Goal: Task Accomplishment & Management: Use online tool/utility

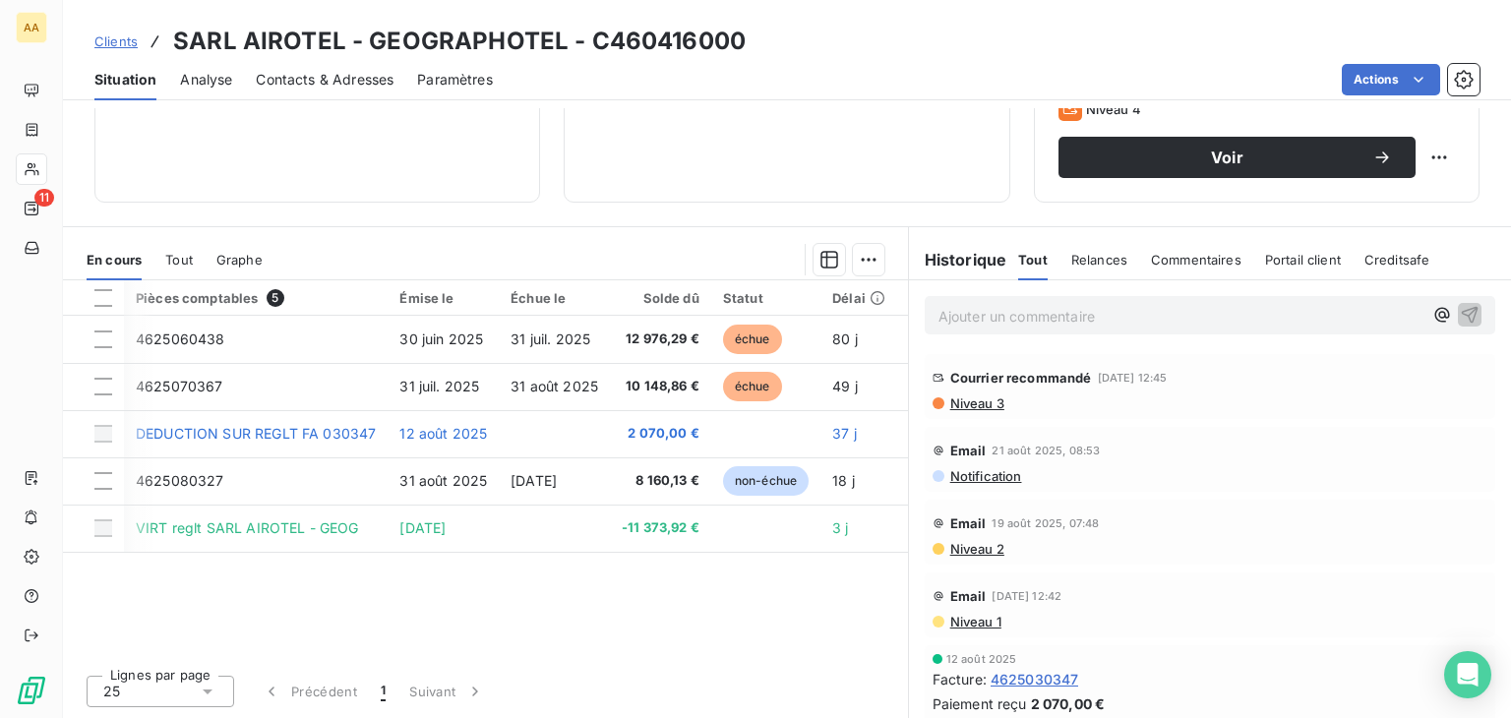
scroll to position [0, 90]
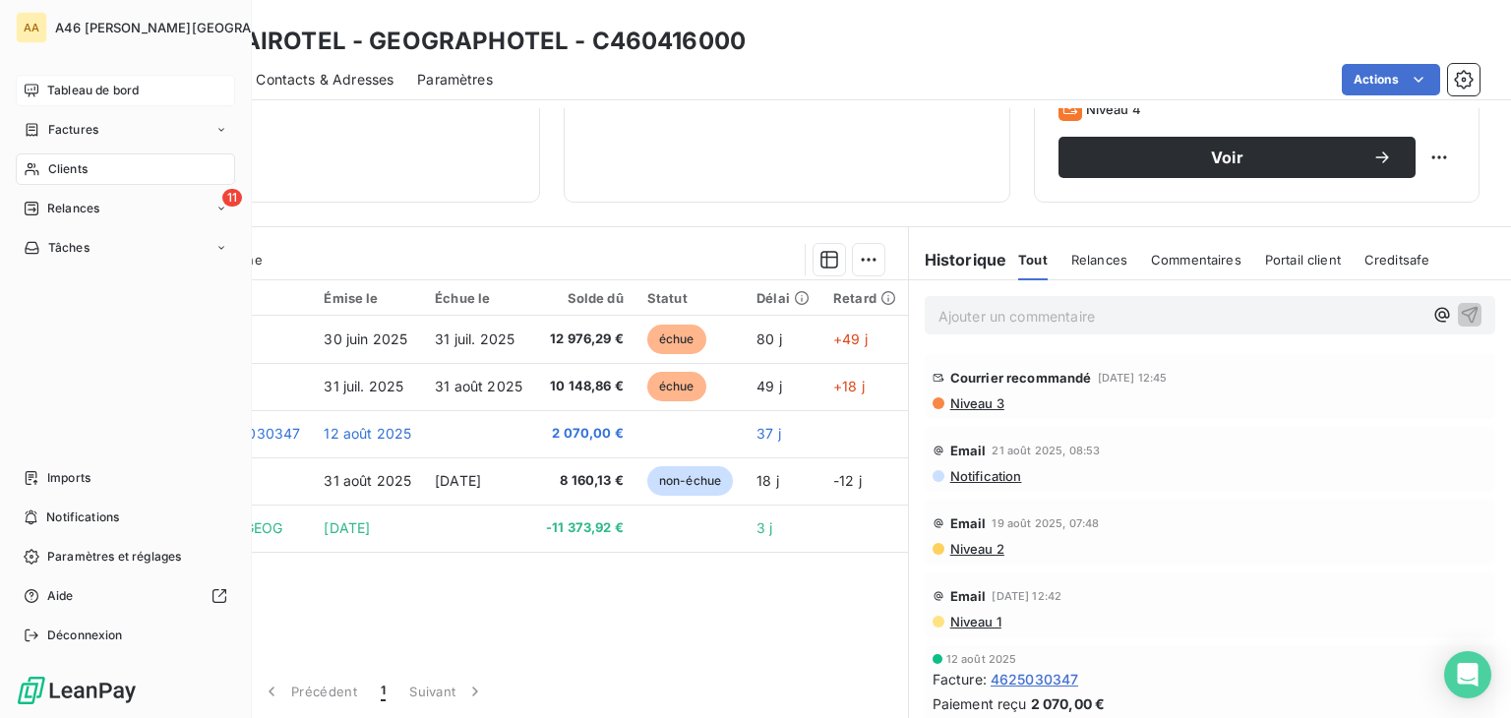
click at [70, 96] on span "Tableau de bord" at bounding box center [93, 91] width 92 height 18
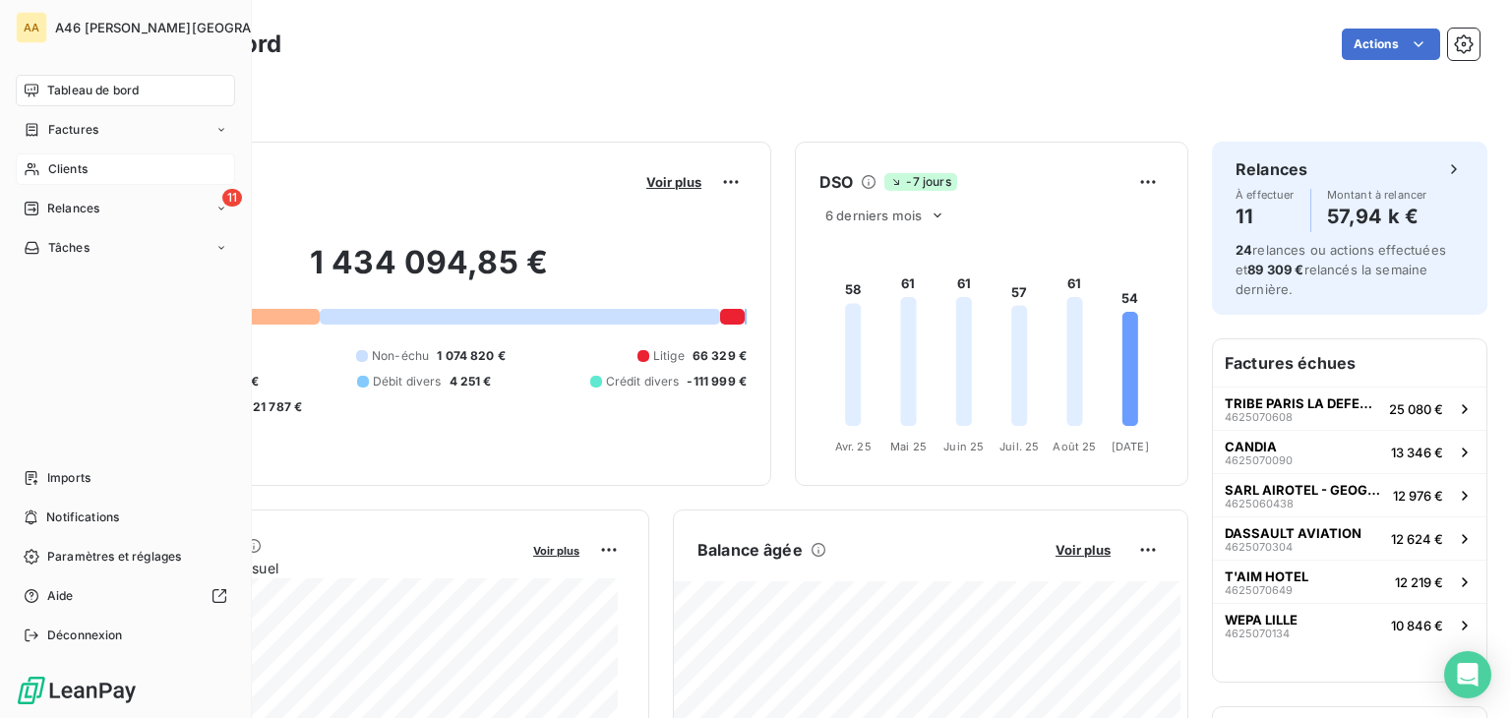
click at [72, 162] on span "Clients" at bounding box center [67, 169] width 39 height 18
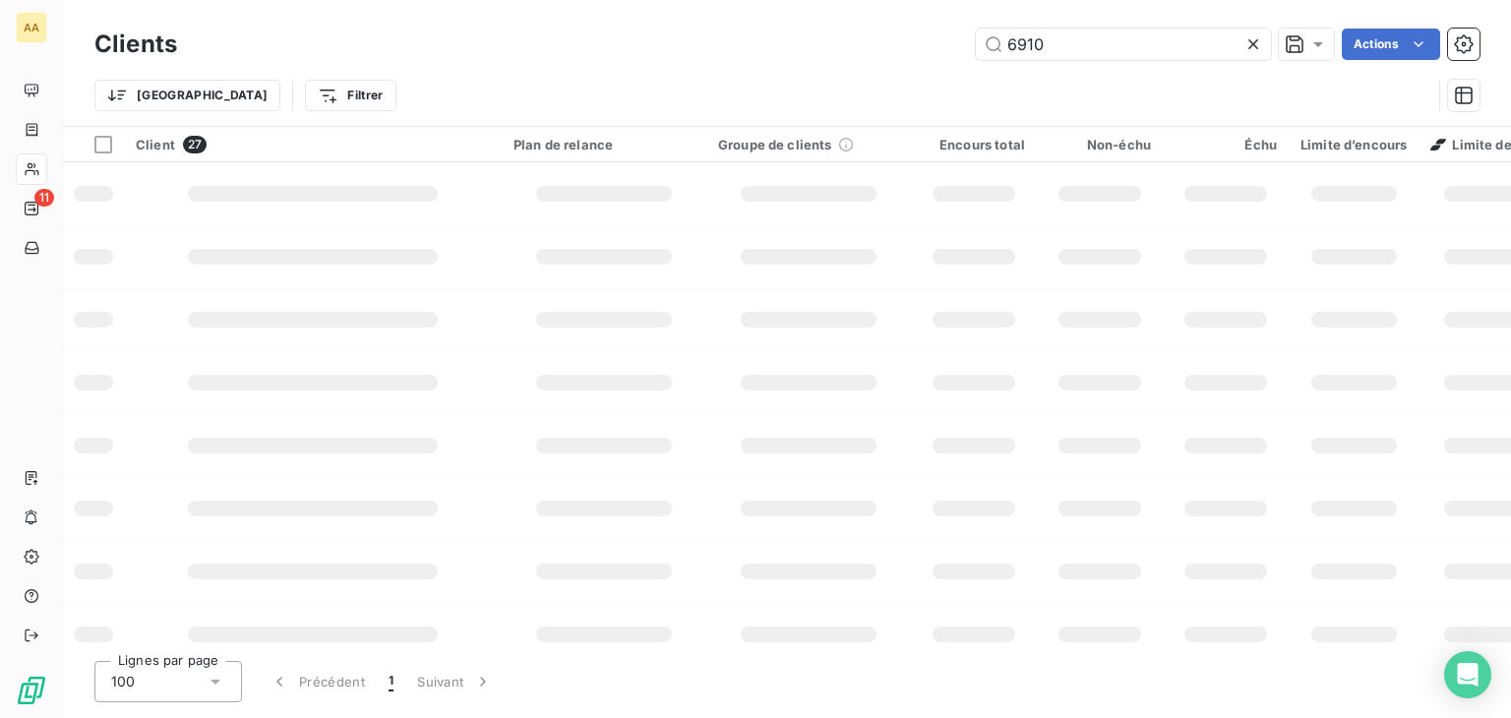
type input "6910"
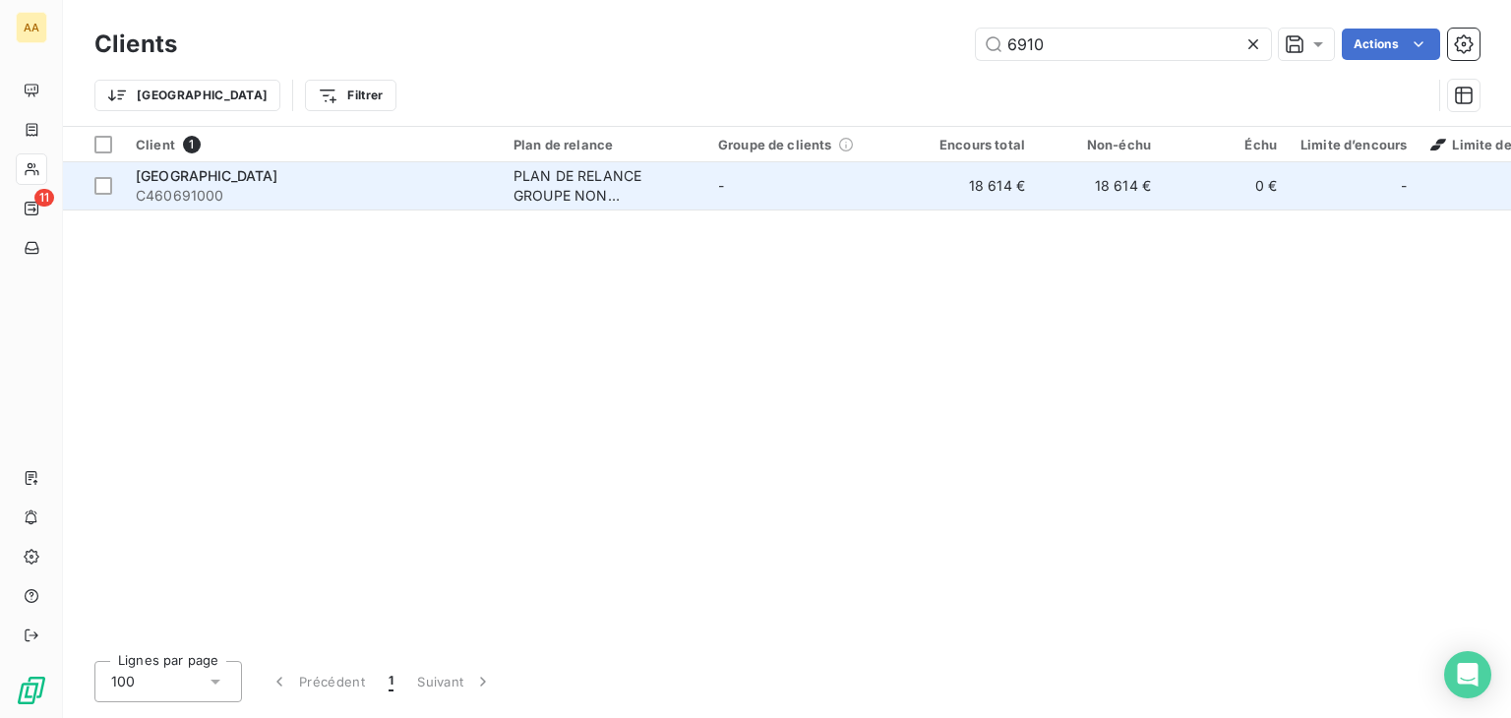
click at [332, 190] on span "C460691000" at bounding box center [313, 196] width 354 height 20
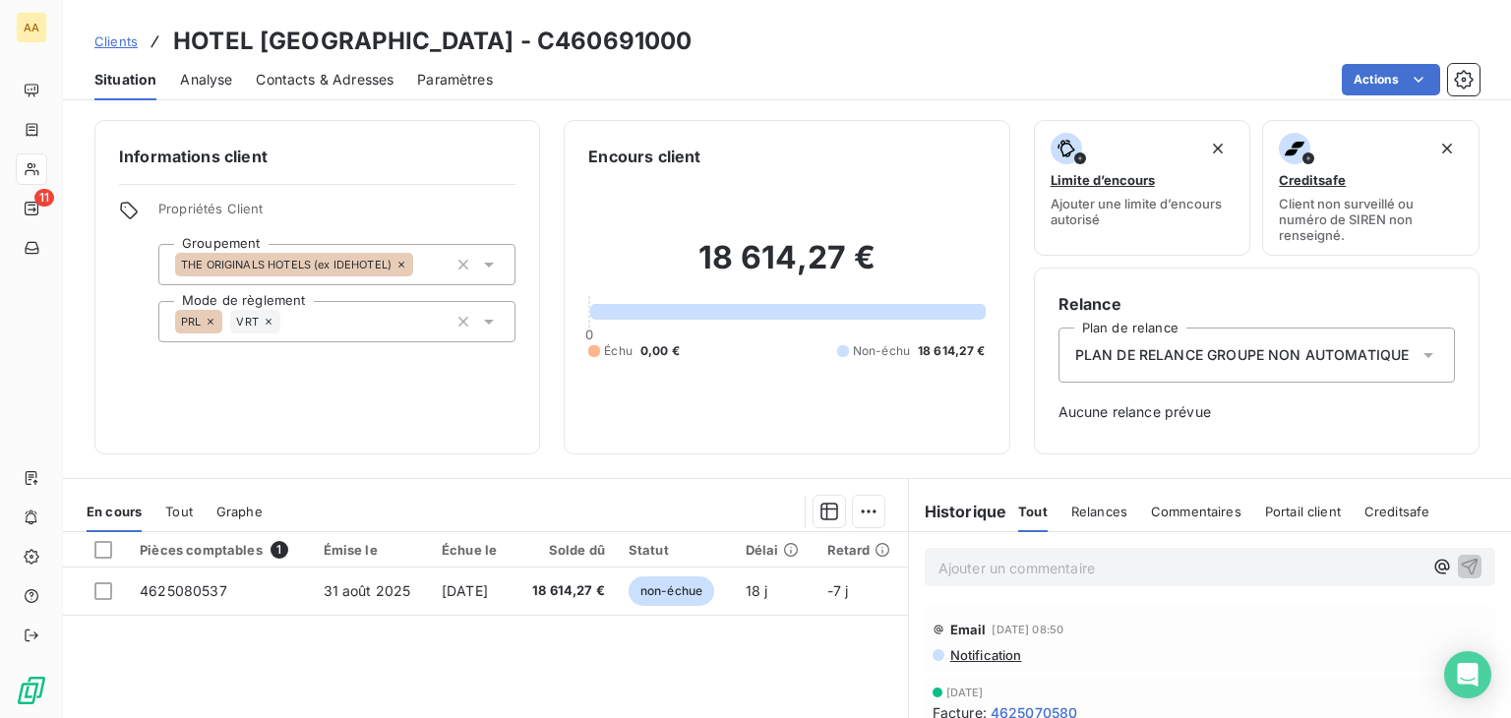
scroll to position [251, 0]
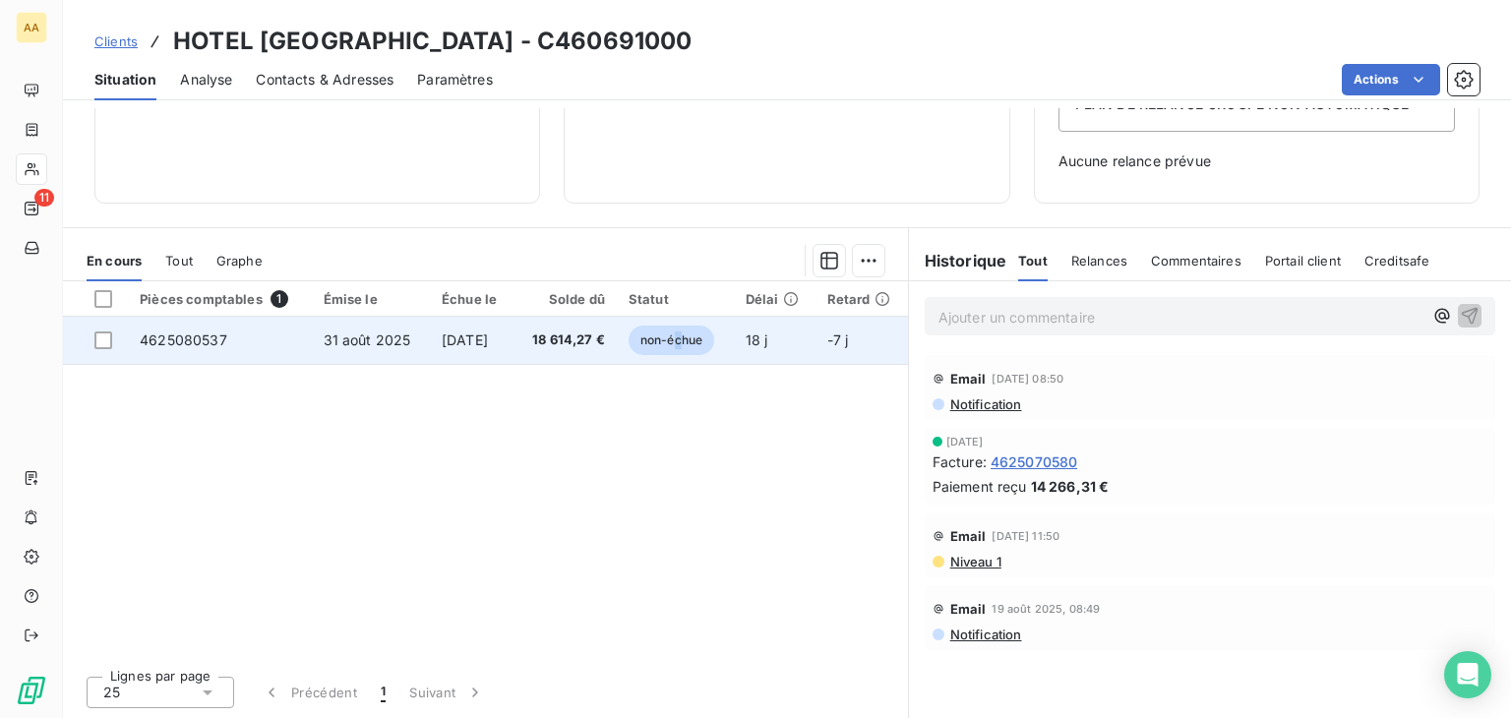
click at [683, 343] on span "non-échue" at bounding box center [672, 341] width 86 height 30
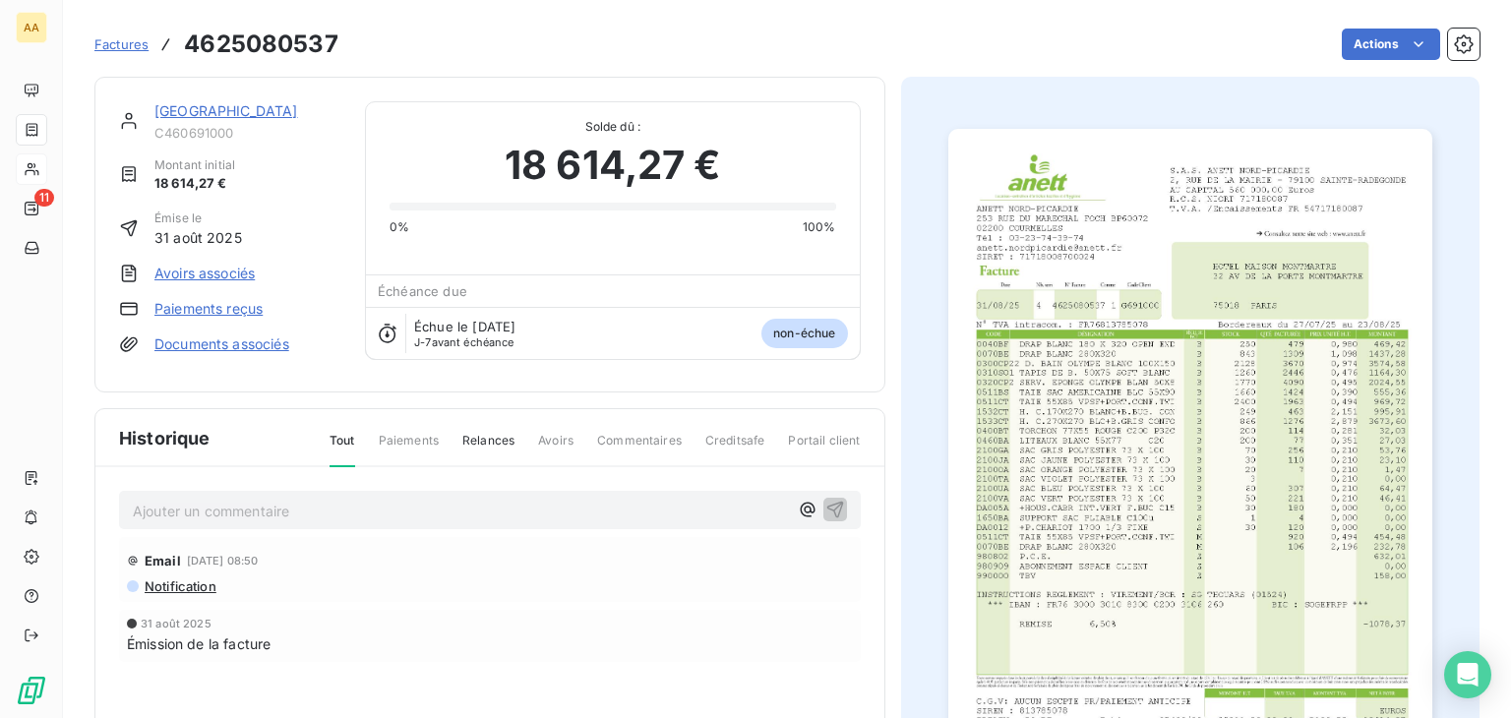
click at [1120, 473] on img "button" at bounding box center [1191, 471] width 484 height 685
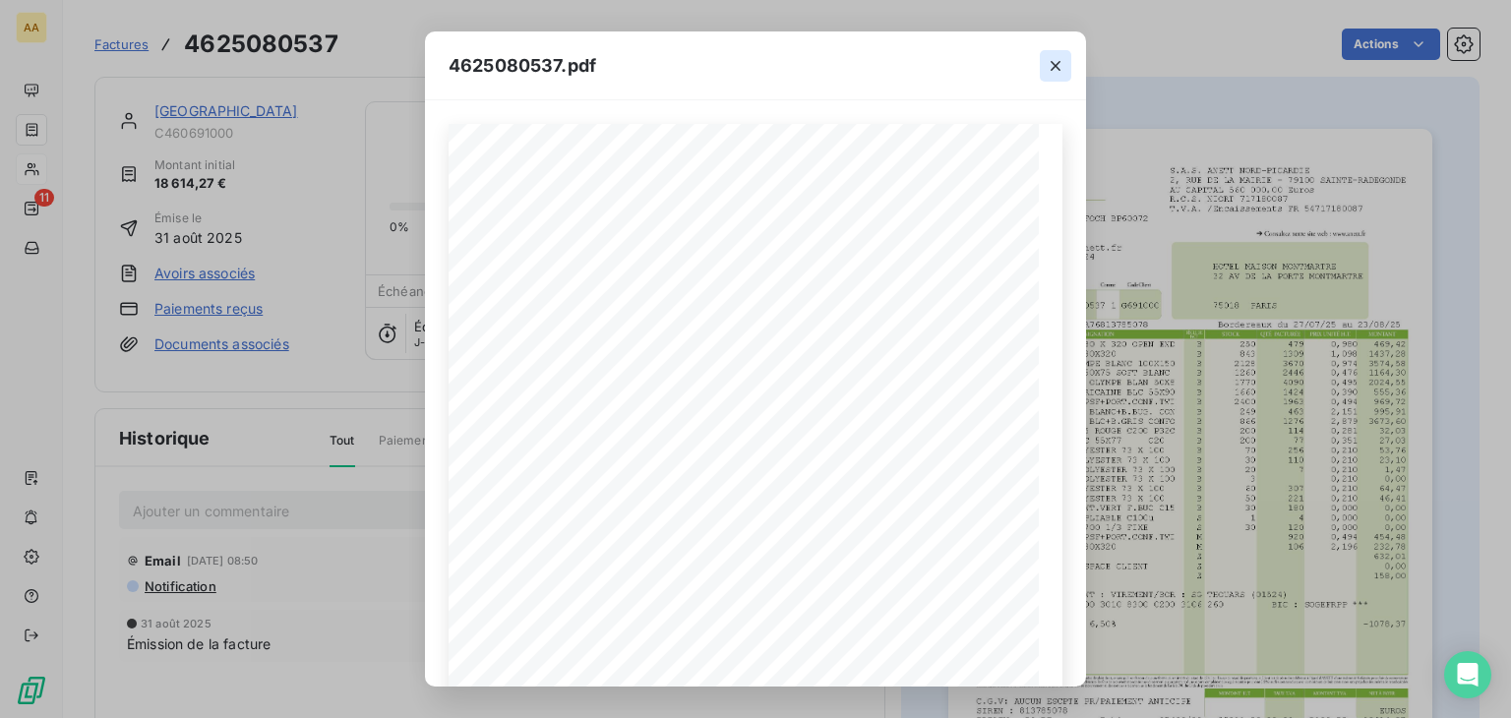
click at [1048, 69] on icon "button" at bounding box center [1056, 66] width 20 height 20
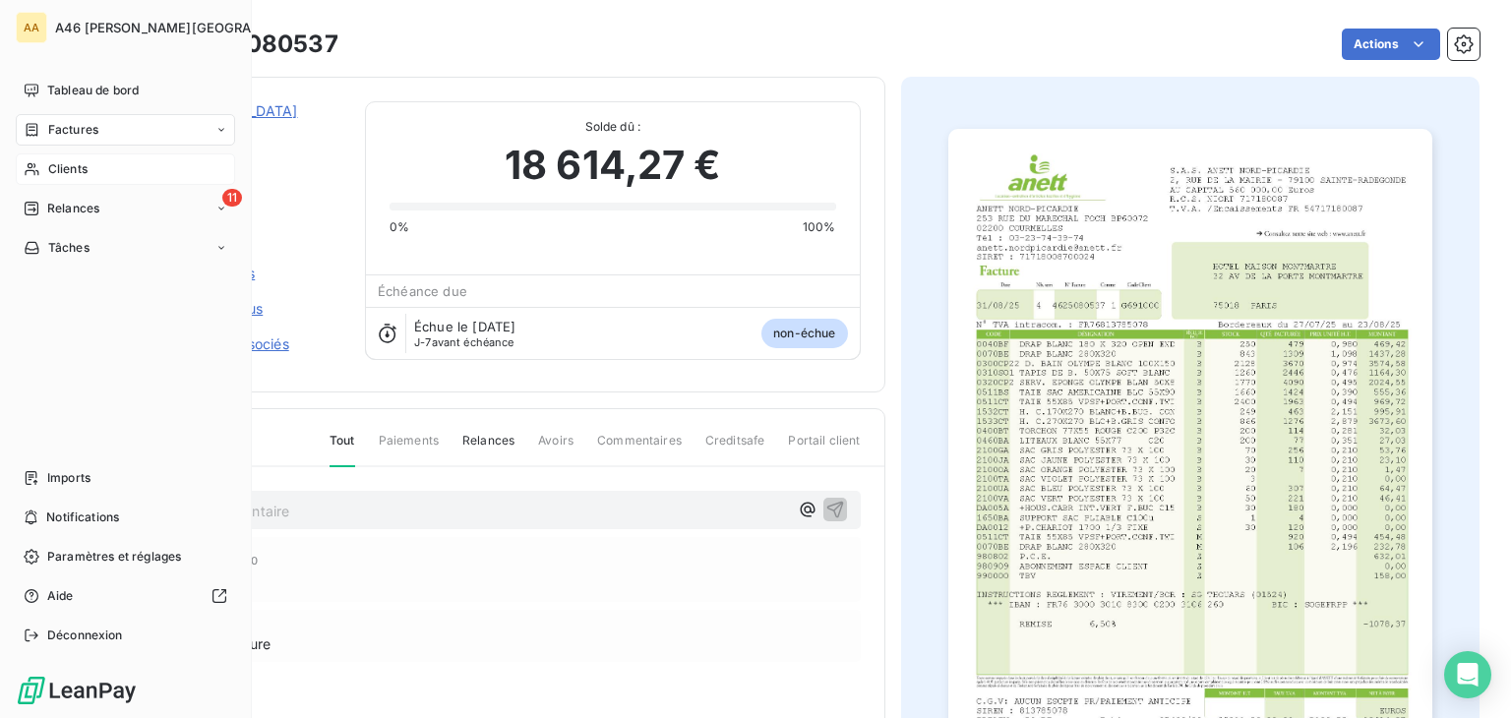
click at [63, 170] on span "Clients" at bounding box center [67, 169] width 39 height 18
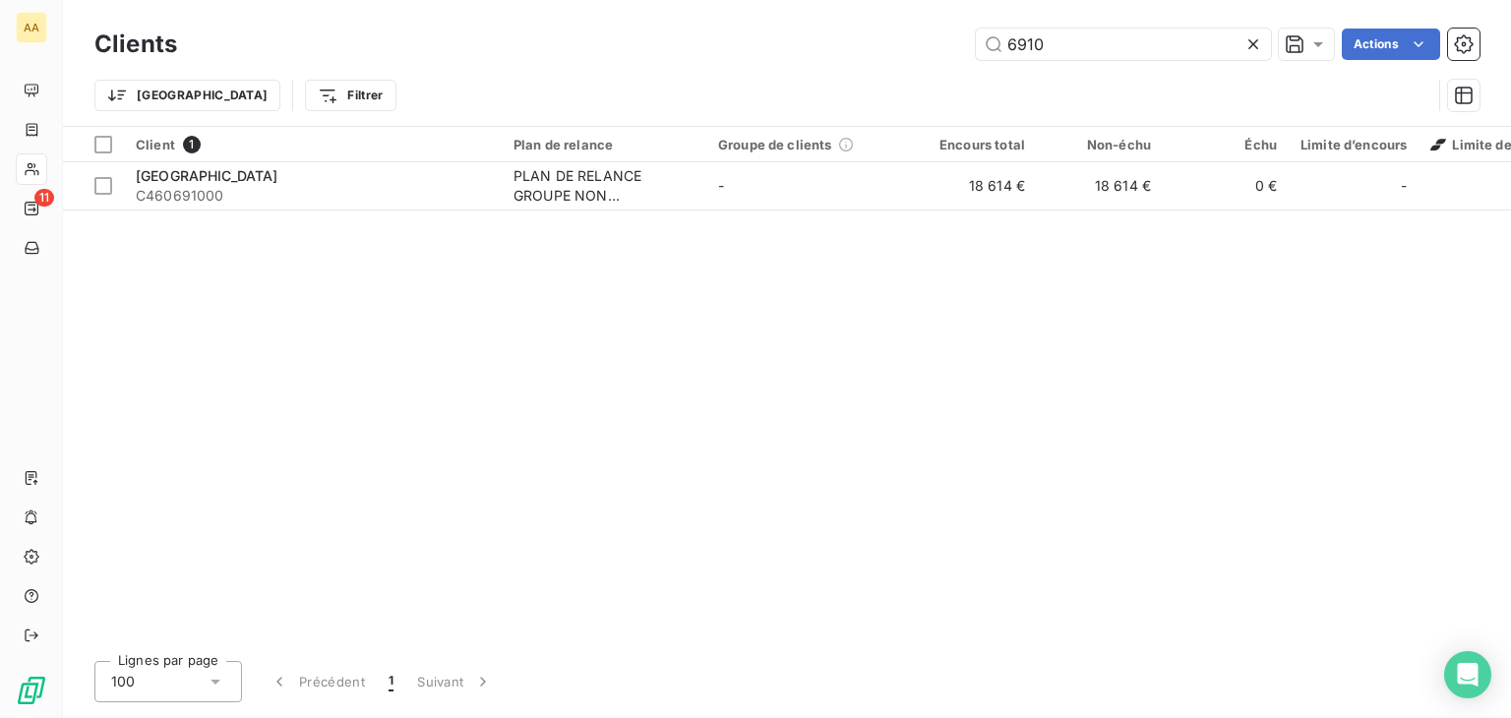
drag, startPoint x: 1079, startPoint y: 36, endPoint x: 966, endPoint y: 40, distance: 113.2
click at [966, 40] on div "6910 Actions" at bounding box center [840, 44] width 1279 height 31
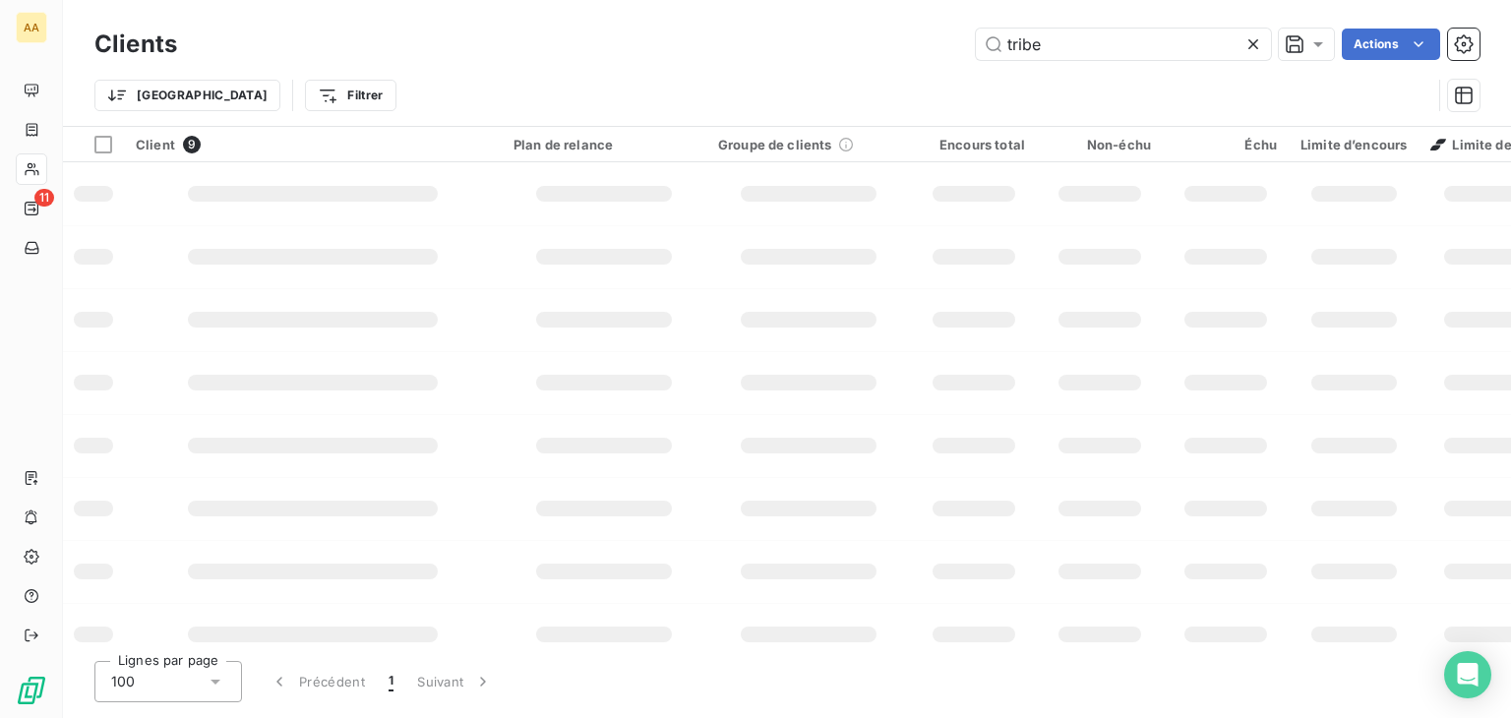
type input "tribe"
click at [1031, 34] on input "tribe" at bounding box center [1123, 44] width 295 height 31
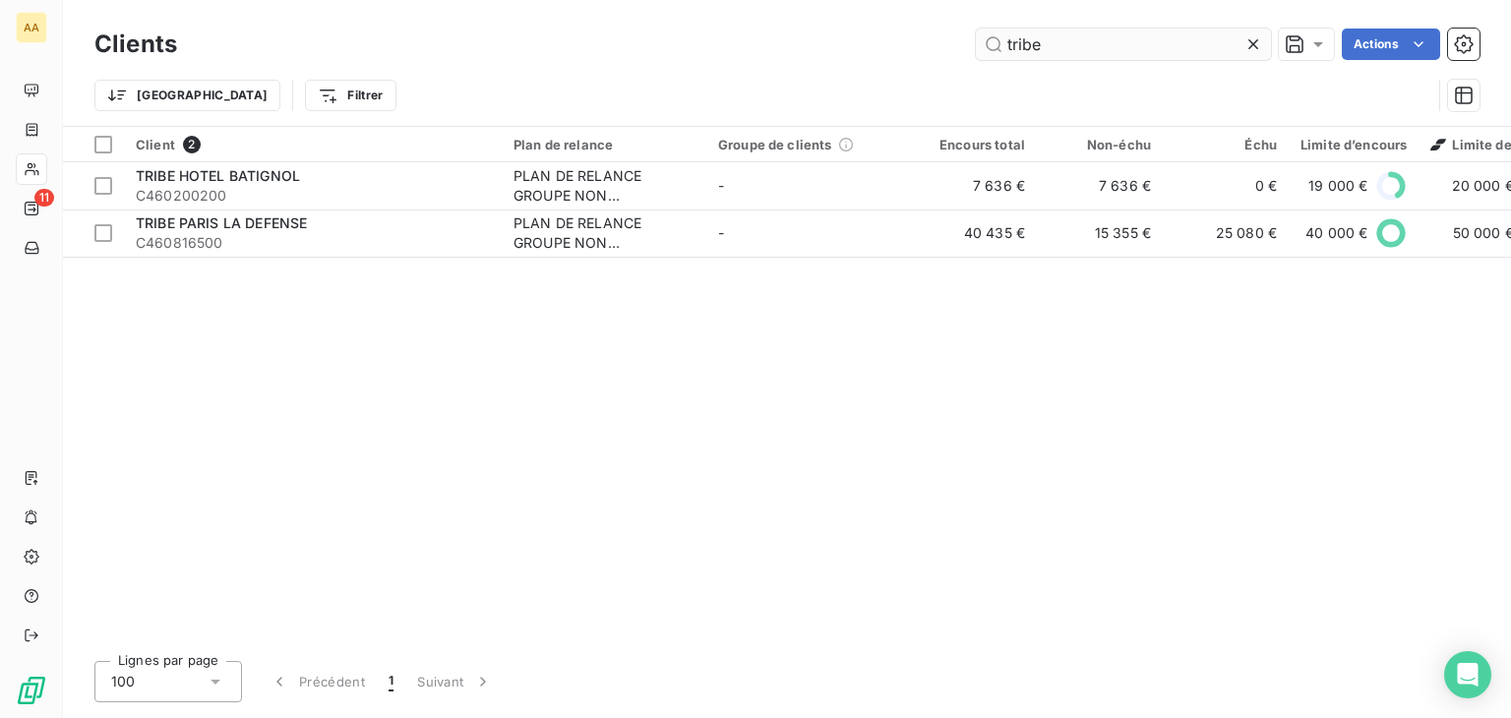
drag, startPoint x: 1051, startPoint y: 37, endPoint x: 986, endPoint y: 46, distance: 65.5
click at [986, 46] on input "tribe" at bounding box center [1123, 44] width 295 height 31
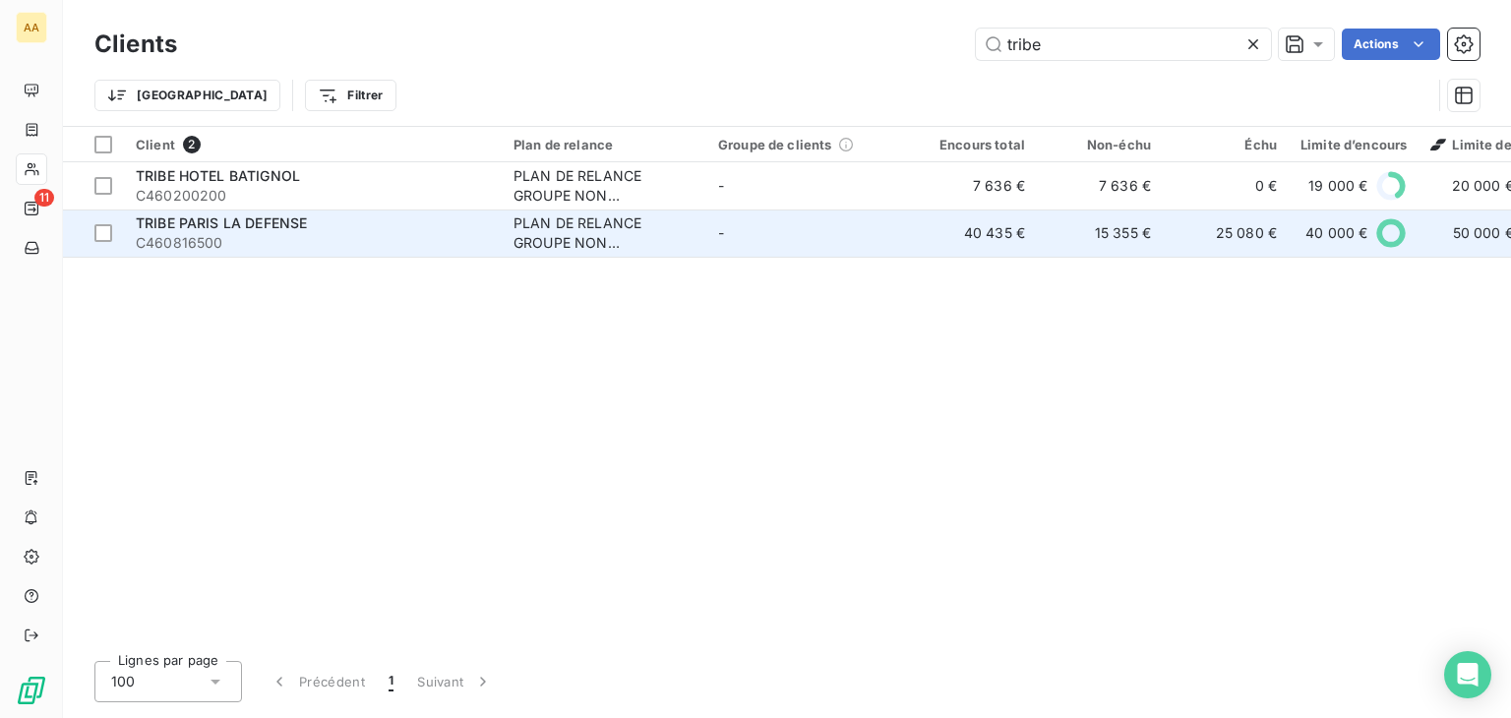
click at [307, 235] on span "C460816500" at bounding box center [313, 243] width 354 height 20
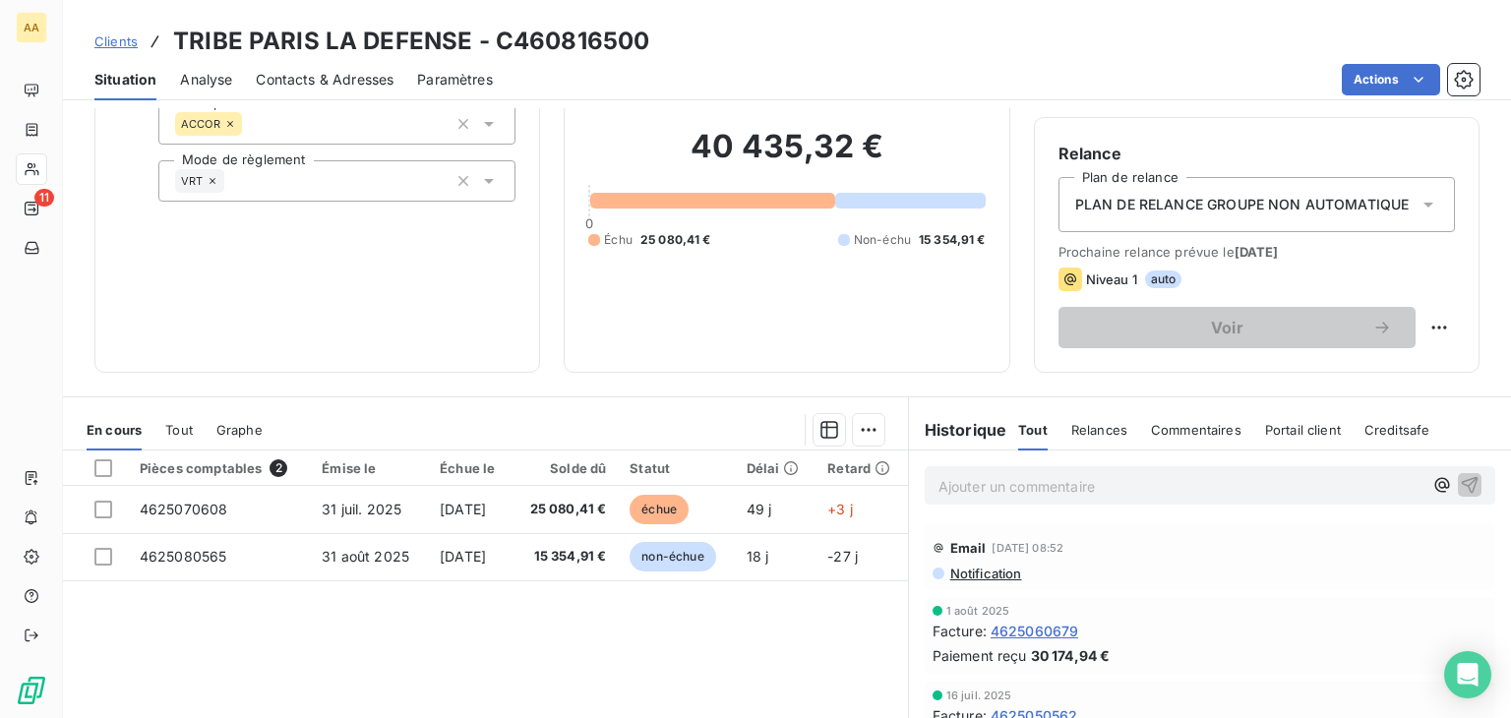
scroll to position [295, 0]
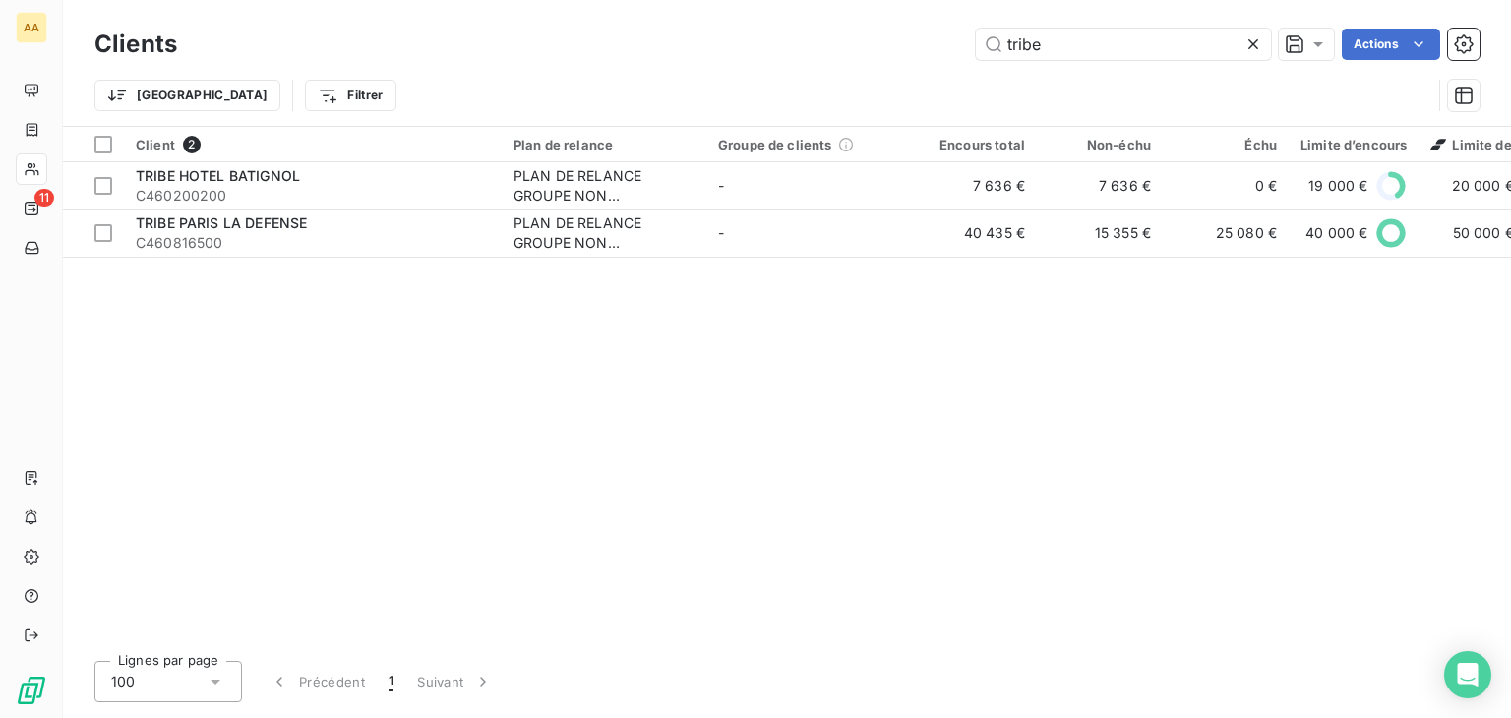
drag, startPoint x: 1119, startPoint y: 49, endPoint x: 904, endPoint y: 49, distance: 214.5
click at [904, 49] on div "tribe Actions" at bounding box center [840, 44] width 1279 height 31
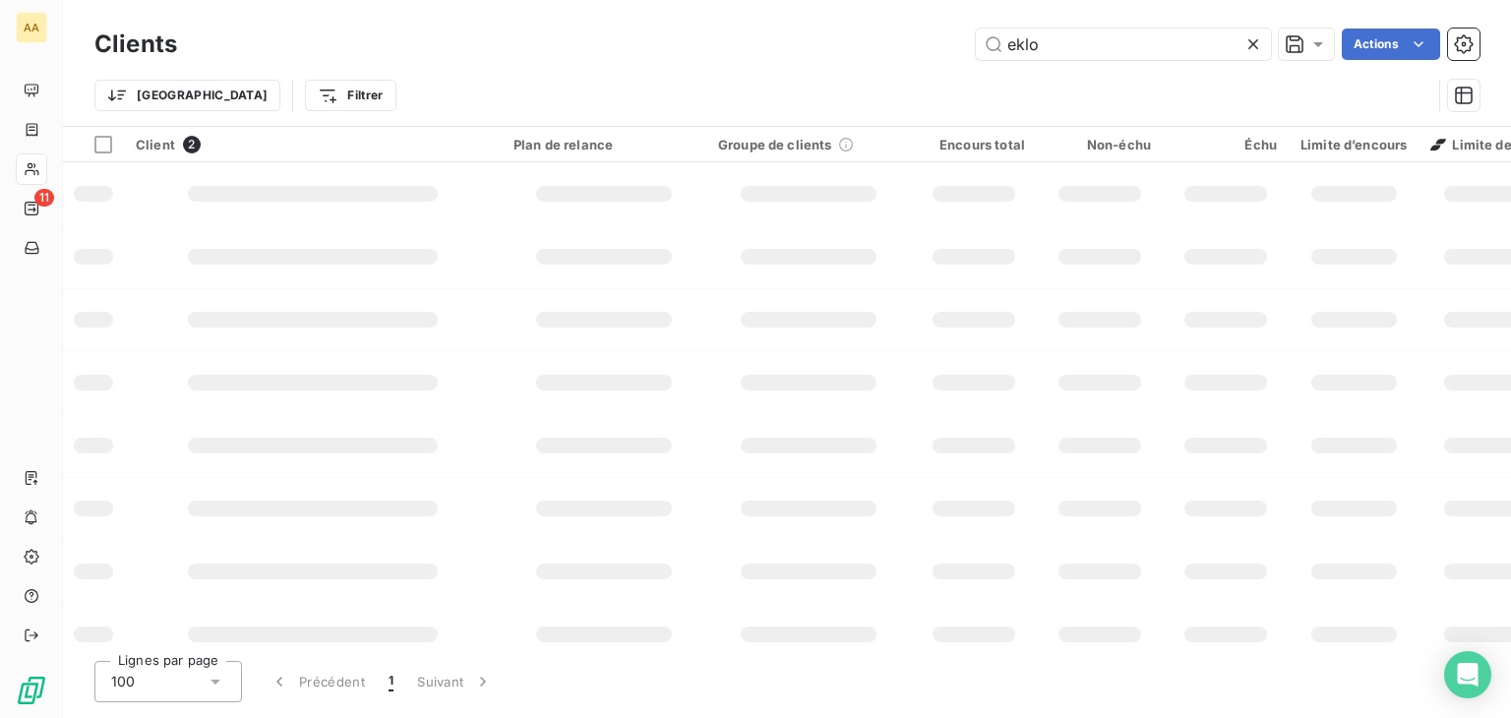
type input "eklo"
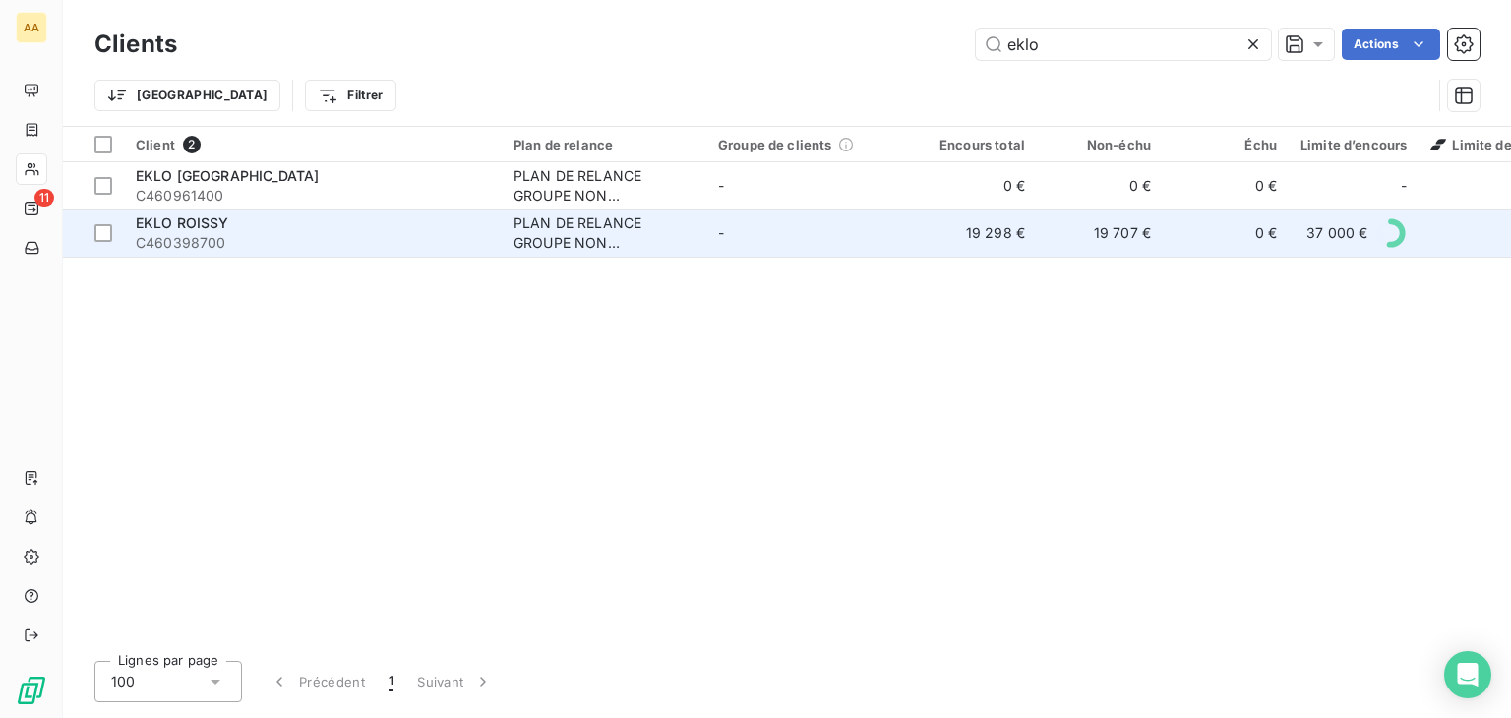
click at [241, 226] on div "EKLO ROISSY" at bounding box center [313, 224] width 354 height 20
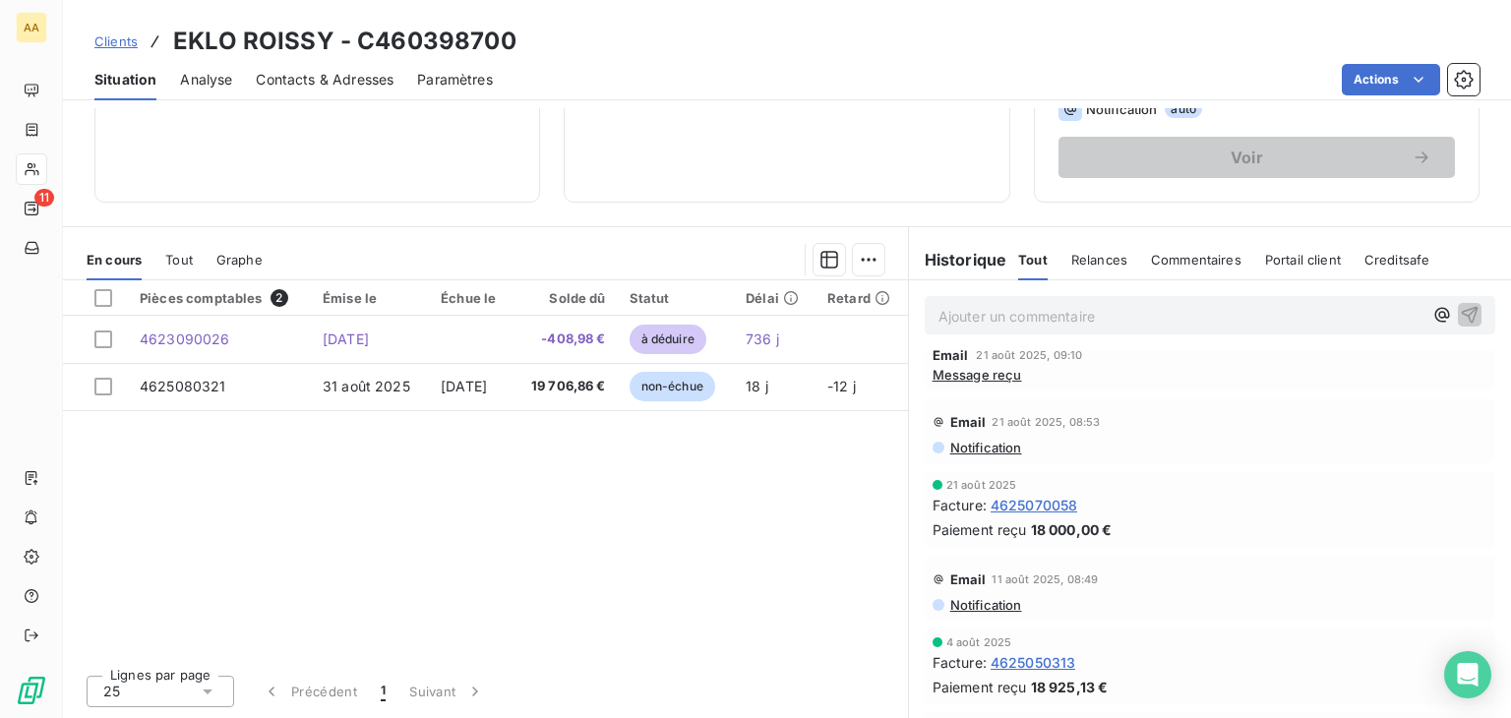
scroll to position [98, 0]
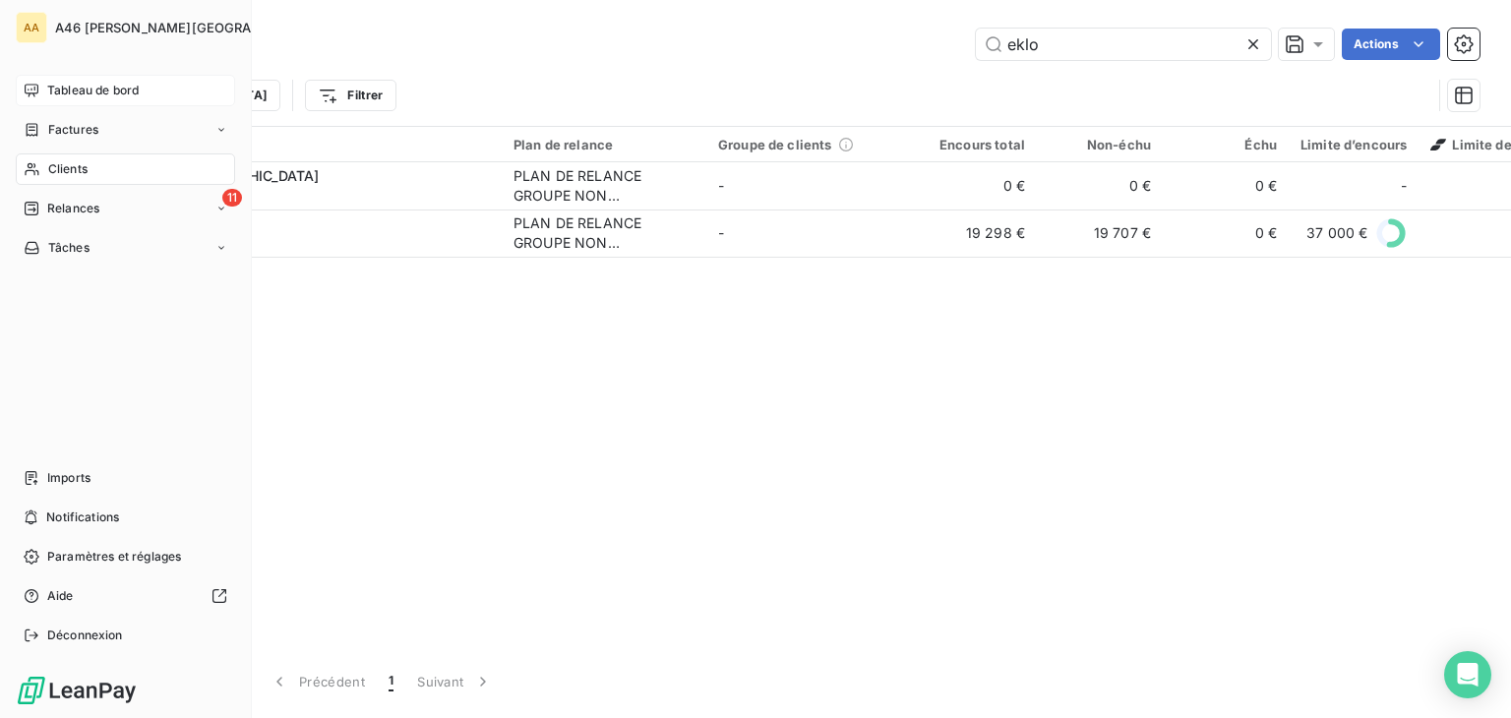
click at [56, 86] on span "Tableau de bord" at bounding box center [93, 91] width 92 height 18
